Goal: Find specific page/section: Find specific page/section

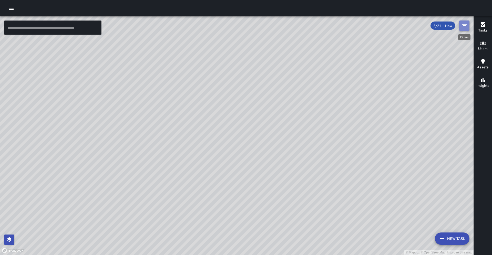
click at [463, 27] on icon "Filters" at bounding box center [464, 26] width 6 height 6
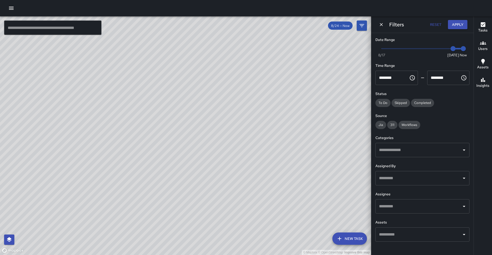
click at [484, 49] on h6 "Users" at bounding box center [482, 49] width 9 height 6
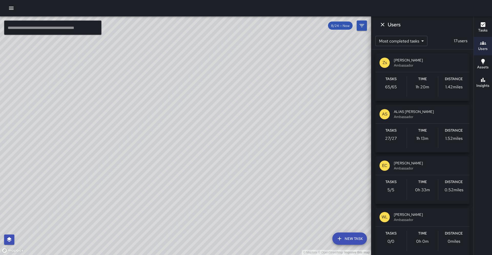
click at [321, 100] on div "© Mapbox © OpenStreetMap Improve this map" at bounding box center [185, 135] width 371 height 239
click at [383, 32] on div "Dismiss" at bounding box center [382, 35] width 15 height 10
click at [381, 24] on icon "Dismiss" at bounding box center [382, 25] width 6 height 6
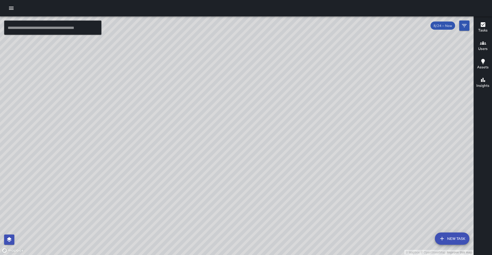
click at [219, 109] on div "© Mapbox © OpenStreetMap Improve this map" at bounding box center [236, 135] width 473 height 239
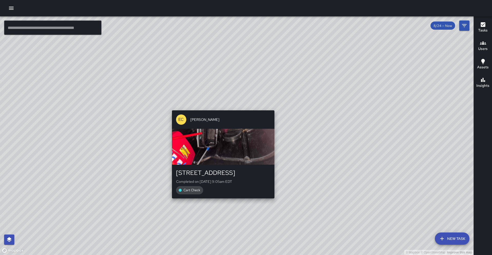
click at [221, 107] on div "© Mapbox © OpenStreetMap Improve this map EC [PERSON_NAME] [GEOGRAPHIC_DATA] Co…" at bounding box center [236, 135] width 473 height 239
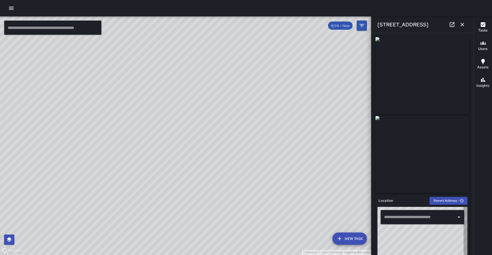
type input "**********"
click at [461, 26] on icon "button" at bounding box center [462, 25] width 6 height 6
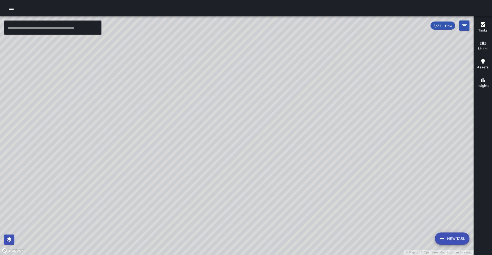
click at [476, 45] on button "Users" at bounding box center [483, 46] width 18 height 18
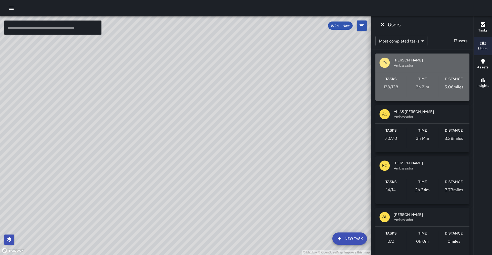
click at [442, 66] on span "Ambassador" at bounding box center [429, 65] width 71 height 5
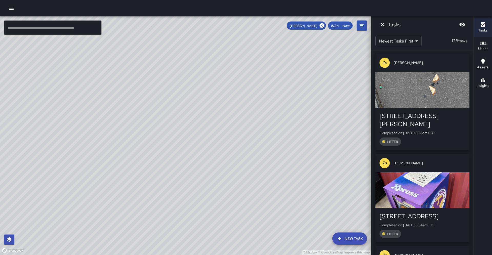
drag, startPoint x: 278, startPoint y: 135, endPoint x: 273, endPoint y: 97, distance: 38.3
click at [273, 97] on div "© Mapbox © OpenStreetMap Improve this map" at bounding box center [185, 135] width 371 height 239
click at [384, 28] on button "Dismiss" at bounding box center [382, 24] width 10 height 10
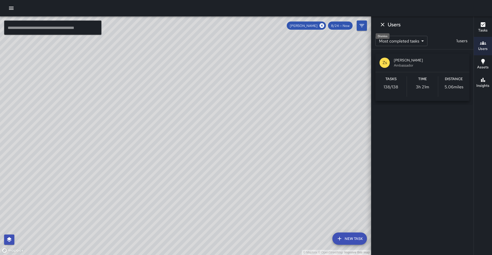
click at [383, 27] on icon "Dismiss" at bounding box center [382, 25] width 6 height 6
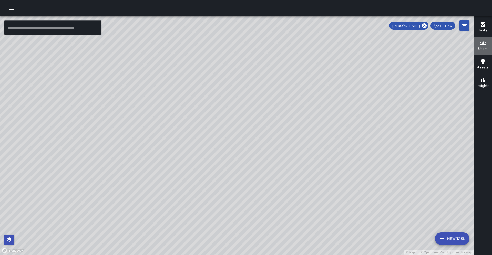
click at [478, 48] on h6 "Users" at bounding box center [482, 49] width 9 height 6
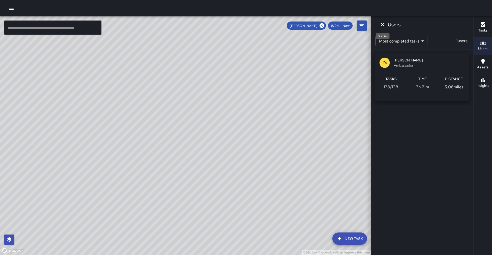
click at [386, 26] on button "Dismiss" at bounding box center [382, 24] width 10 height 10
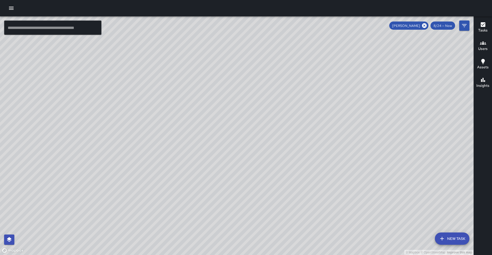
click at [482, 50] on h6 "Users" at bounding box center [482, 49] width 9 height 6
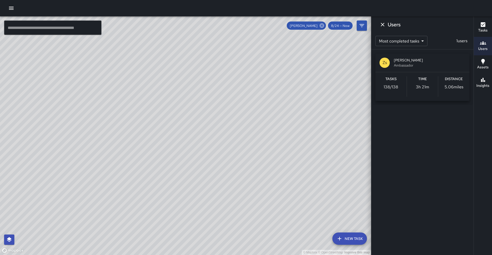
click at [323, 27] on icon at bounding box center [322, 26] width 6 height 6
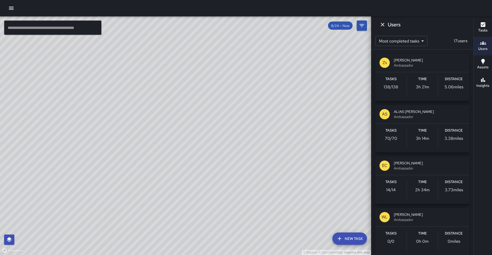
click at [424, 115] on span "Ambassador" at bounding box center [429, 116] width 71 height 5
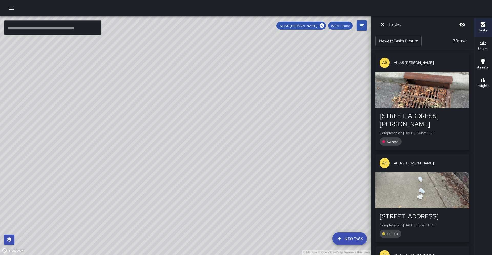
drag, startPoint x: 304, startPoint y: 161, endPoint x: 308, endPoint y: 119, distance: 42.4
click at [308, 119] on div "© Mapbox © OpenStreetMap Improve this map" at bounding box center [185, 135] width 371 height 239
click at [384, 26] on icon "Dismiss" at bounding box center [382, 25] width 6 height 6
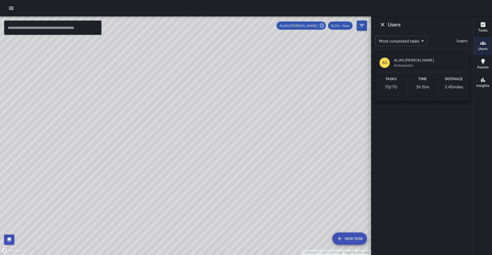
click at [324, 28] on icon at bounding box center [322, 26] width 6 height 6
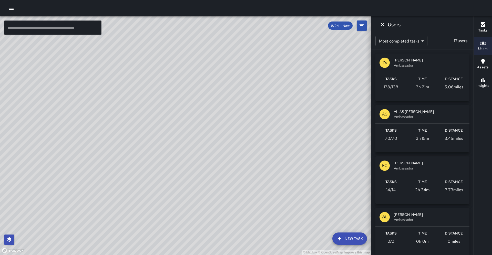
click at [428, 171] on span "Ambassador" at bounding box center [429, 168] width 71 height 5
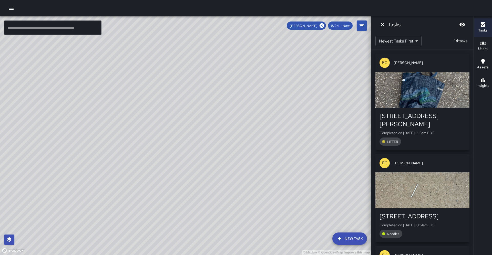
drag, startPoint x: 143, startPoint y: 117, endPoint x: 141, endPoint y: 97, distance: 20.4
click at [141, 97] on div "© Mapbox © OpenStreetMap Improve this map" at bounding box center [185, 135] width 371 height 239
drag, startPoint x: 214, startPoint y: 123, endPoint x: 111, endPoint y: 115, distance: 103.0
click at [111, 115] on div "© Mapbox © OpenStreetMap Improve this map" at bounding box center [185, 135] width 371 height 239
drag, startPoint x: 241, startPoint y: 115, endPoint x: 229, endPoint y: 119, distance: 12.5
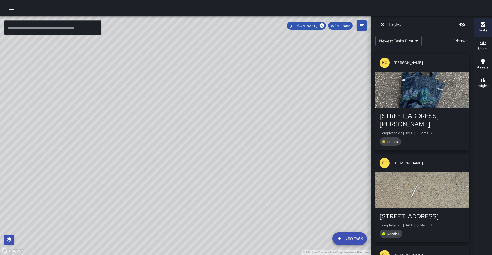
click at [229, 119] on div "© Mapbox © OpenStreetMap Improve this map" at bounding box center [185, 135] width 371 height 239
drag, startPoint x: 74, startPoint y: 116, endPoint x: 173, endPoint y: 116, distance: 99.4
click at [173, 116] on div "© Mapbox © OpenStreetMap Improve this map" at bounding box center [185, 135] width 371 height 239
drag, startPoint x: 188, startPoint y: 119, endPoint x: 132, endPoint y: 112, distance: 56.5
click at [132, 112] on div "© Mapbox © OpenStreetMap Improve this map" at bounding box center [185, 135] width 371 height 239
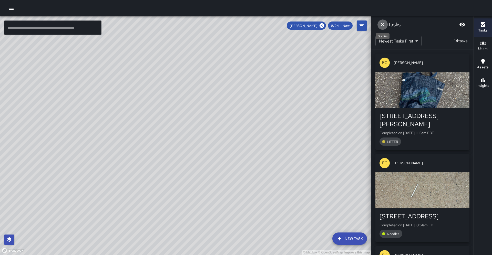
click at [381, 24] on icon "Dismiss" at bounding box center [382, 25] width 6 height 6
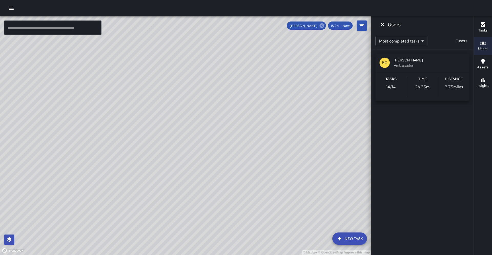
click at [321, 25] on icon at bounding box center [322, 26] width 6 height 6
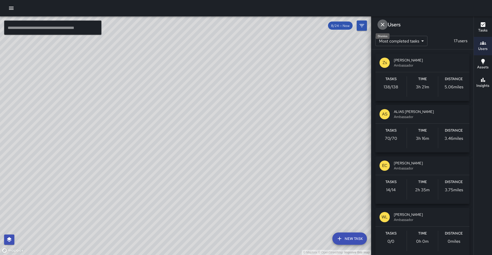
click at [385, 24] on icon "Dismiss" at bounding box center [382, 25] width 6 height 6
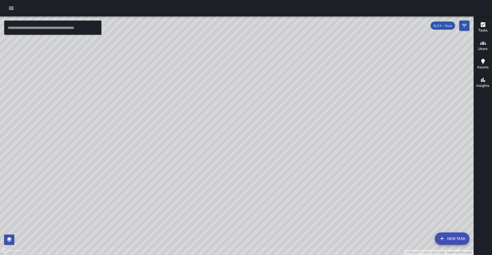
drag, startPoint x: 312, startPoint y: 66, endPoint x: 262, endPoint y: 123, distance: 75.7
click at [262, 124] on div "© Mapbox © OpenStreetMap Improve this map" at bounding box center [236, 135] width 473 height 239
drag, startPoint x: 329, startPoint y: 76, endPoint x: 316, endPoint y: 83, distance: 14.8
click at [316, 83] on div "© Mapbox © OpenStreetMap Improve this map" at bounding box center [236, 135] width 473 height 239
